Goal: Transaction & Acquisition: Obtain resource

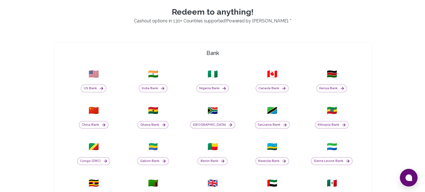
scroll to position [156, 0]
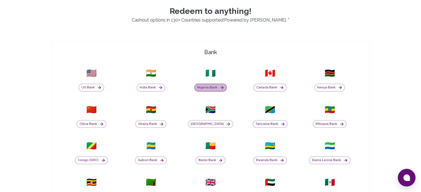
click at [215, 87] on button "Nigeria Bank" at bounding box center [210, 88] width 32 height 8
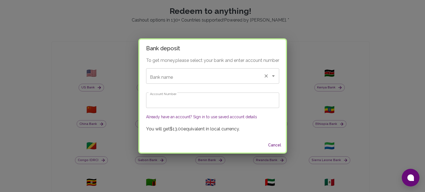
click at [197, 76] on input "Bank name" at bounding box center [205, 76] width 113 height 11
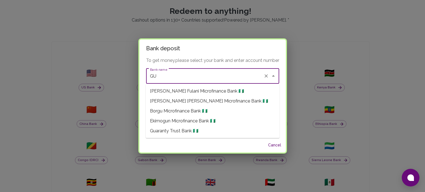
click at [181, 129] on span "Guaranty Trust Bank 🇳🇬" at bounding box center [174, 131] width 48 height 7
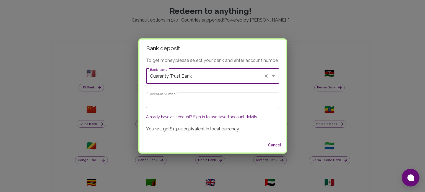
type input "Guaranty Trust Bank"
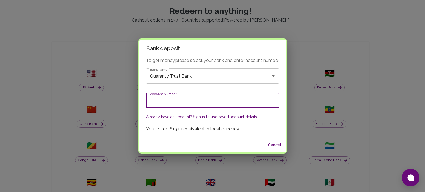
click at [162, 102] on input "Account Number" at bounding box center [212, 101] width 133 height 16
type input "0121609147"
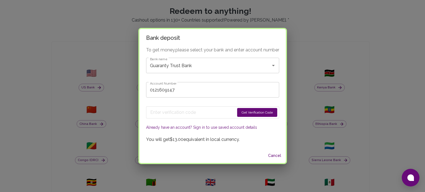
click at [257, 112] on button "Get Verification Code" at bounding box center [257, 112] width 40 height 9
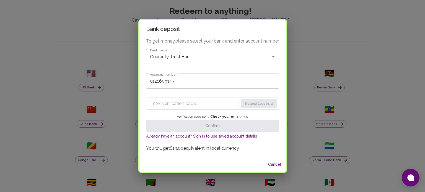
click at [226, 105] on input "Enter verification code" at bounding box center [194, 103] width 88 height 9
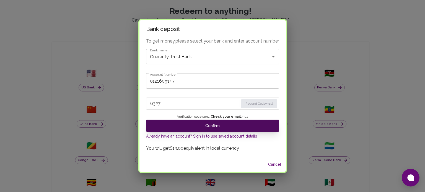
type input "6327"
click at [223, 125] on button "Confirm" at bounding box center [212, 126] width 133 height 12
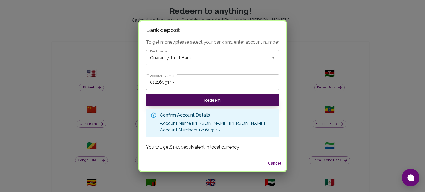
click at [213, 99] on button "Redeem" at bounding box center [212, 100] width 133 height 12
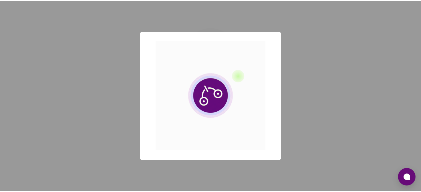
scroll to position [0, 0]
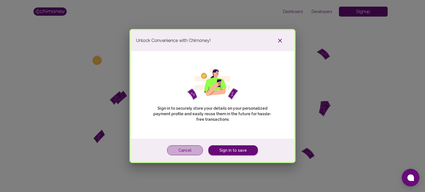
click at [187, 150] on button "Cancel" at bounding box center [185, 151] width 36 height 10
